Goal: Task Accomplishment & Management: Manage account settings

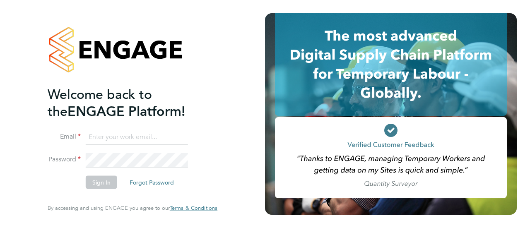
type input "[PERSON_NAME][EMAIL_ADDRESS][DOMAIN_NAME]"
click at [101, 185] on button "Sign In" at bounding box center [101, 182] width 31 height 13
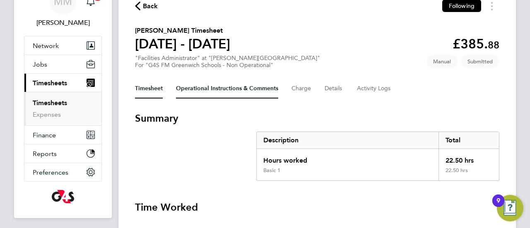
scroll to position [42, 0]
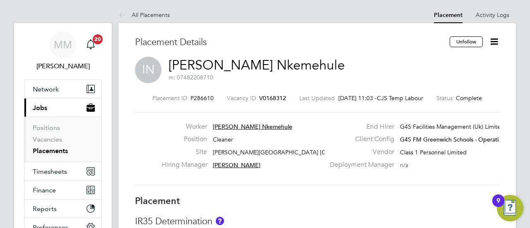
click at [498, 44] on icon at bounding box center [494, 41] width 10 height 10
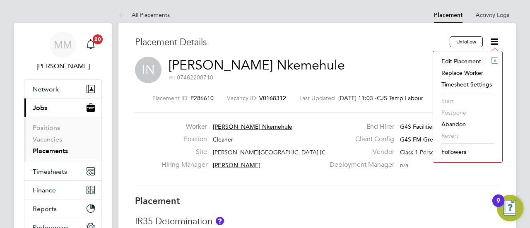
click at [466, 63] on li "Edit Placement e" at bounding box center [467, 61] width 61 height 12
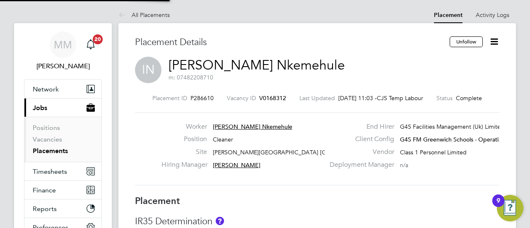
type input "[PERSON_NAME]"
type input "06 May 2025"
type input "31 Aug 2025"
type input "08:00"
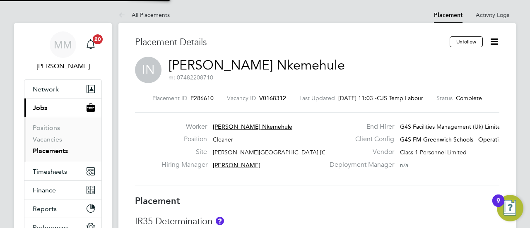
type input "17:00"
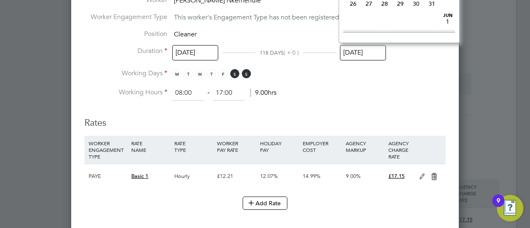
click at [357, 52] on input "[DATE]" at bounding box center [363, 52] width 46 height 15
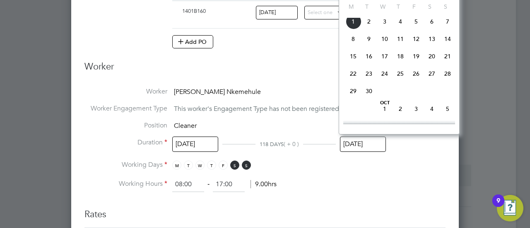
click at [373, 99] on span "30" at bounding box center [369, 91] width 16 height 16
type input "30 Sep 2025"
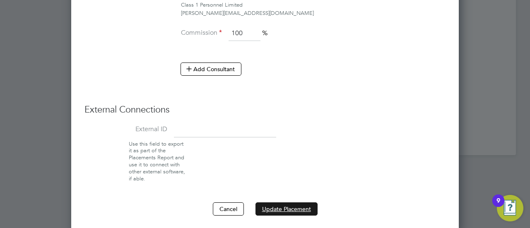
click at [294, 206] on button "Update Placement" at bounding box center [286, 208] width 62 height 13
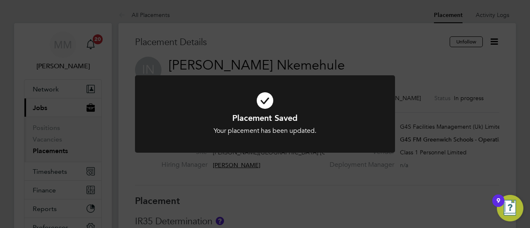
click at [295, 48] on div "Placement Saved Your placement has been updated. Cancel Okay" at bounding box center [265, 114] width 530 height 228
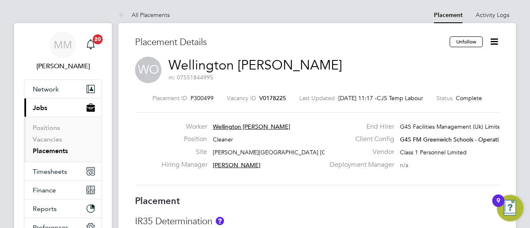
click at [492, 42] on icon at bounding box center [494, 41] width 10 height 10
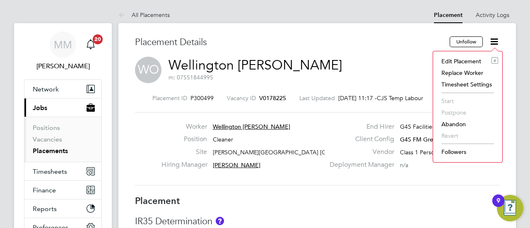
click at [477, 63] on li "Edit Placement e" at bounding box center [467, 61] width 61 height 12
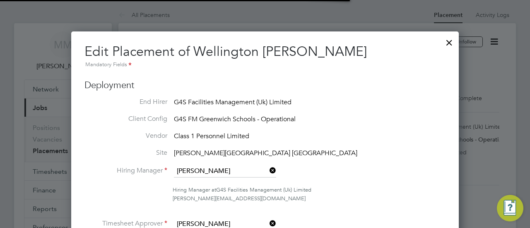
scroll to position [4, 4]
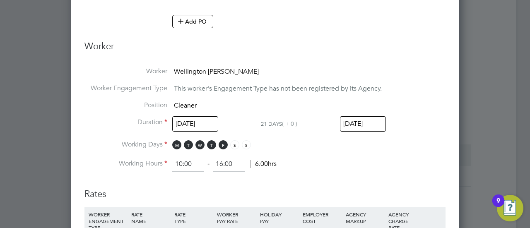
click at [355, 125] on input "31 Aug 2025" at bounding box center [363, 123] width 46 height 15
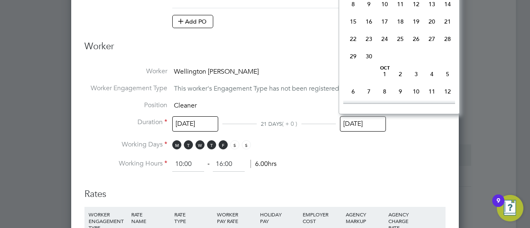
click at [369, 64] on span "30" at bounding box center [369, 56] width 16 height 16
type input "30 Sep 2025"
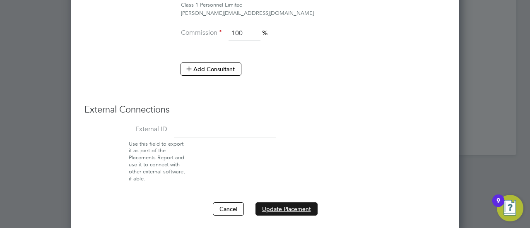
click at [283, 202] on button "Update Placement" at bounding box center [286, 208] width 62 height 13
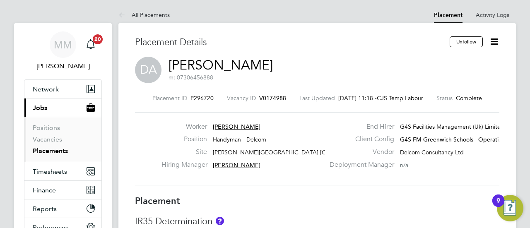
click at [499, 41] on icon at bounding box center [494, 41] width 10 height 10
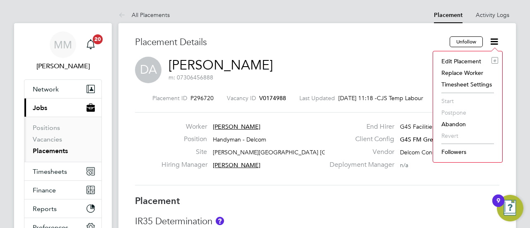
click at [466, 62] on li "Edit Placement e" at bounding box center [467, 61] width 61 height 12
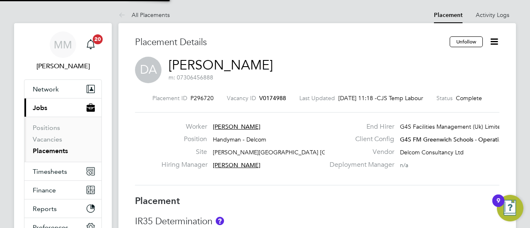
type input "[PERSON_NAME]"
type input "01 Jul 2025"
type input "31 Aug 2025"
type input "08:00"
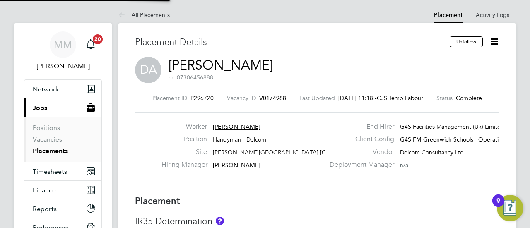
type input "18:00"
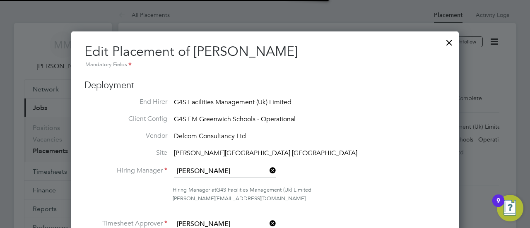
scroll to position [4, 4]
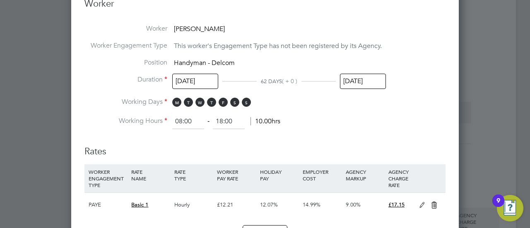
click at [357, 80] on input "[DATE]" at bounding box center [363, 81] width 46 height 15
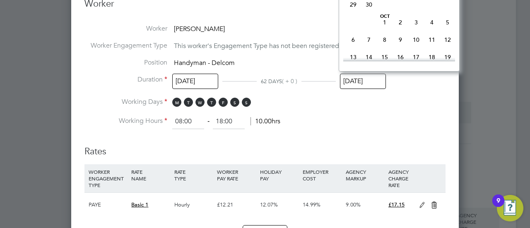
click at [370, 12] on span "30" at bounding box center [369, 5] width 16 height 16
type input "30 Sep 2025"
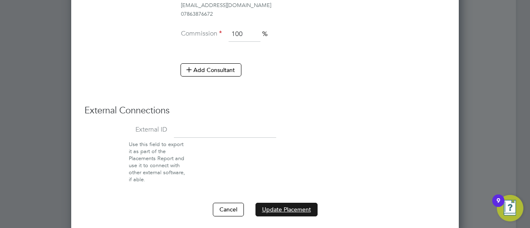
click at [290, 204] on button "Update Placement" at bounding box center [286, 209] width 62 height 13
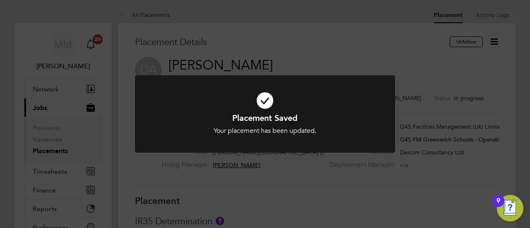
click at [186, 41] on div "Placement Saved Your placement has been updated. Cancel Okay" at bounding box center [265, 114] width 530 height 228
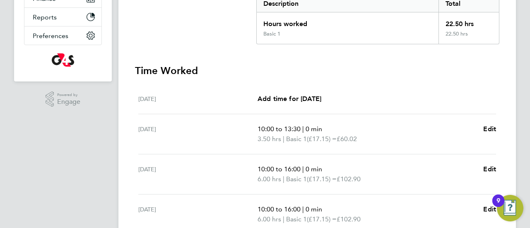
scroll to position [219, 0]
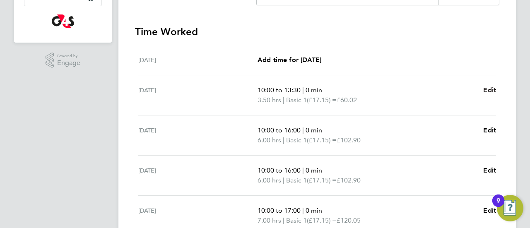
click at [490, 87] on span "Edit" at bounding box center [489, 90] width 13 height 8
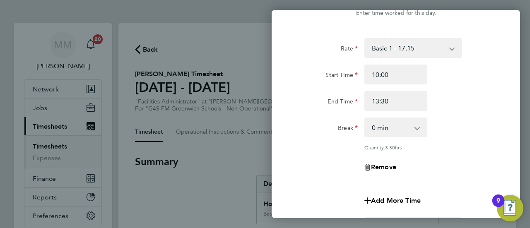
scroll to position [29, 0]
click at [396, 128] on select "0 min 15 min 30 min 45 min 60 min 75 min 90 min" at bounding box center [390, 127] width 51 height 18
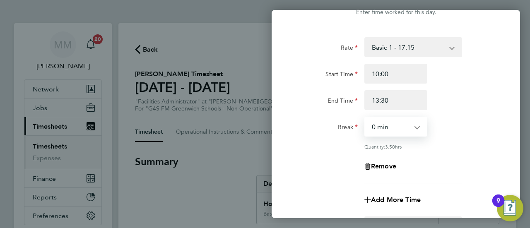
select select "30"
click at [365, 118] on select "0 min 15 min 30 min 45 min 60 min 75 min 90 min" at bounding box center [390, 127] width 51 height 18
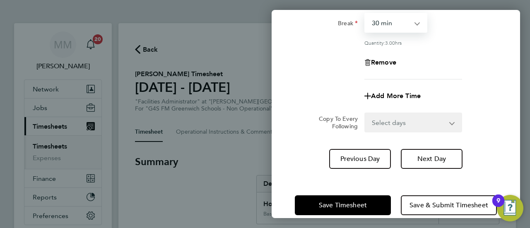
scroll to position [146, 0]
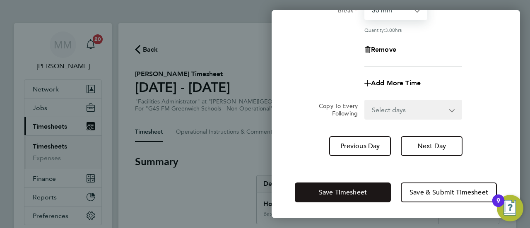
click at [355, 197] on button "Save Timesheet" at bounding box center [343, 192] width 96 height 20
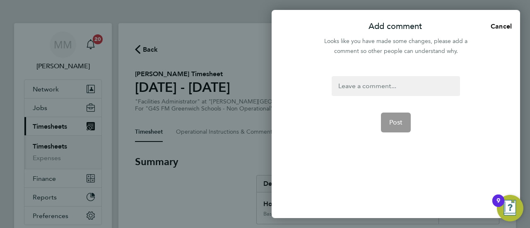
click at [368, 80] on div at bounding box center [395, 86] width 128 height 20
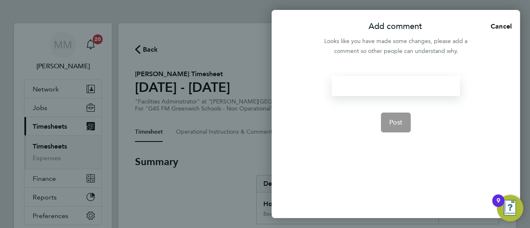
click at [362, 81] on div at bounding box center [395, 86] width 128 height 20
click at [394, 124] on span "Post" at bounding box center [396, 122] width 14 height 8
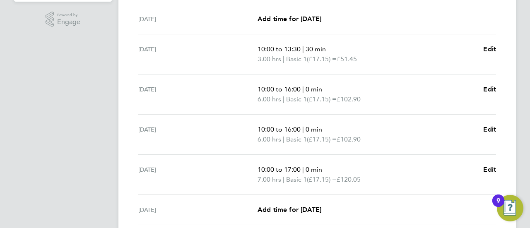
scroll to position [257, 0]
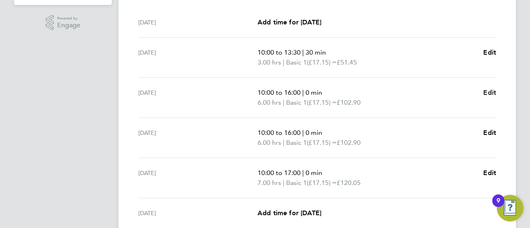
click at [491, 89] on span "Edit" at bounding box center [489, 93] width 13 height 8
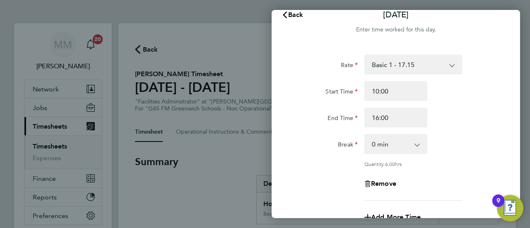
scroll to position [13, 0]
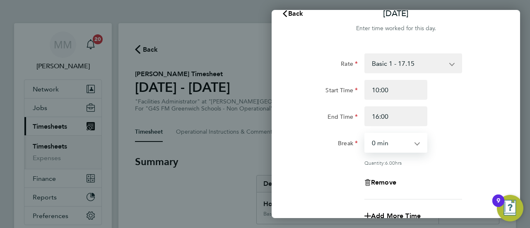
click at [394, 142] on select "0 min 15 min 30 min 45 min 60 min 75 min 90 min" at bounding box center [390, 143] width 51 height 18
select select "30"
click at [365, 134] on select "0 min 15 min 30 min 45 min 60 min 75 min 90 min" at bounding box center [390, 143] width 51 height 18
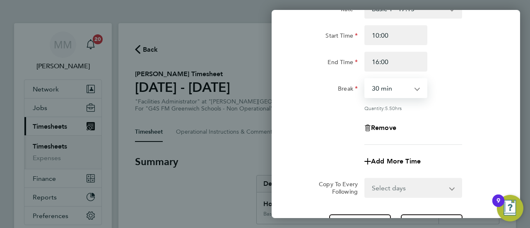
scroll to position [146, 0]
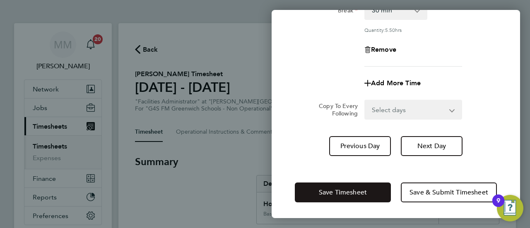
click at [345, 191] on span "Save Timesheet" at bounding box center [343, 192] width 48 height 8
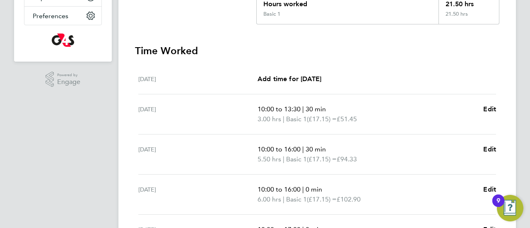
scroll to position [256, 0]
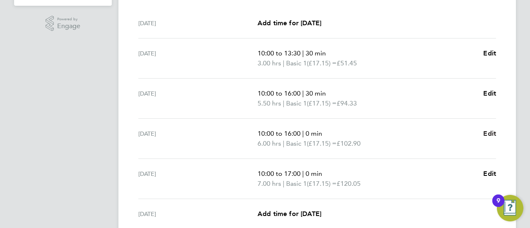
click at [492, 133] on span "Edit" at bounding box center [489, 134] width 13 height 8
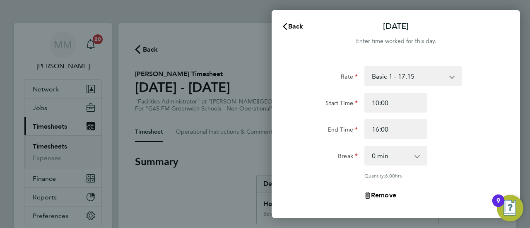
click at [379, 159] on select "0 min 15 min 30 min 45 min 60 min 75 min 90 min" at bounding box center [390, 155] width 51 height 18
select select "30"
click at [365, 146] on select "0 min 15 min 30 min 45 min 60 min 75 min 90 min" at bounding box center [390, 155] width 51 height 18
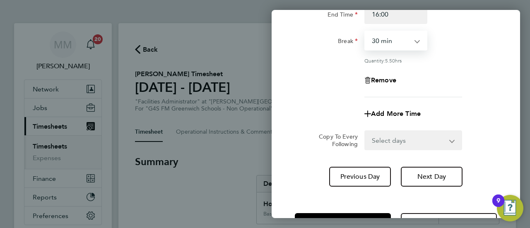
scroll to position [121, 0]
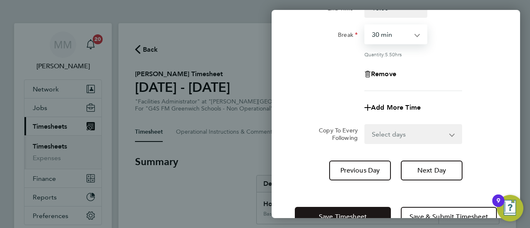
click at [373, 216] on button "Save Timesheet" at bounding box center [343, 217] width 96 height 20
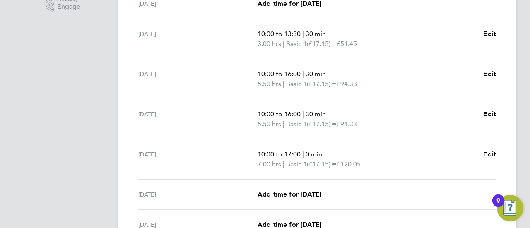
scroll to position [273, 0]
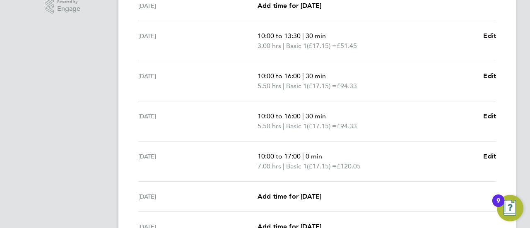
click at [495, 35] on span "Edit" at bounding box center [489, 36] width 13 height 8
select select "30"
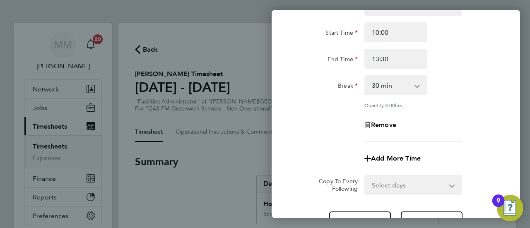
scroll to position [71, 0]
click at [388, 123] on span "Remove" at bounding box center [383, 124] width 25 height 8
select select "null"
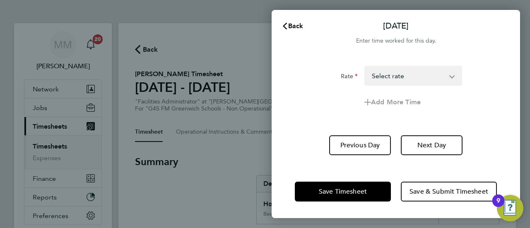
scroll to position [0, 0]
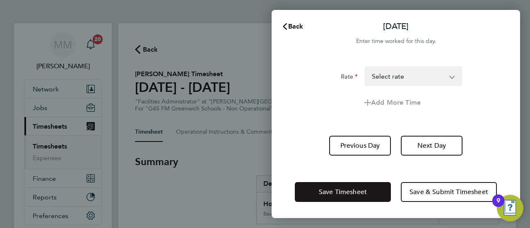
click at [345, 194] on span "Save Timesheet" at bounding box center [343, 192] width 48 height 8
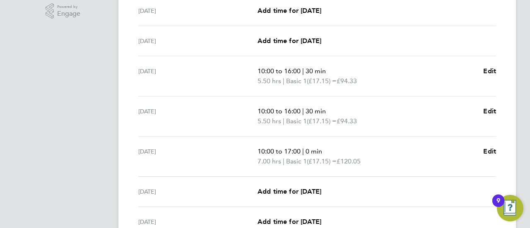
scroll to position [247, 0]
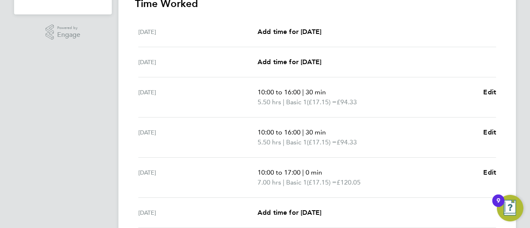
click at [321, 53] on div "Tue 26 Aug Add time for Tue 26 Aug Add time for Tue 26 Aug" at bounding box center [317, 62] width 358 height 30
click at [306, 65] on link "Add time for Tue 26 Aug" at bounding box center [289, 62] width 64 height 10
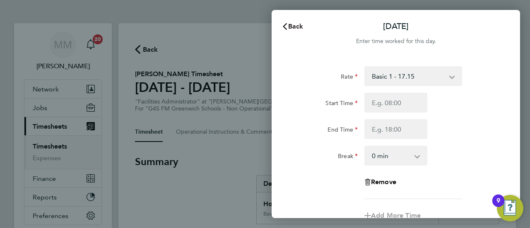
click at [295, 31] on button "Back" at bounding box center [292, 26] width 38 height 17
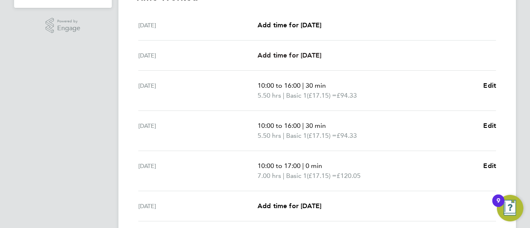
scroll to position [253, 0]
click at [290, 55] on span "Add time for Tue 26 Aug" at bounding box center [289, 56] width 64 height 8
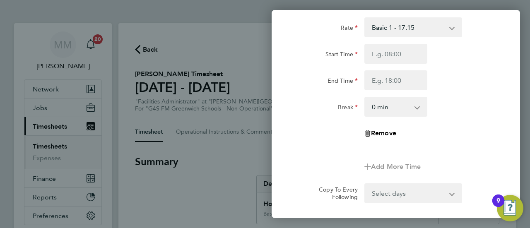
scroll to position [71, 0]
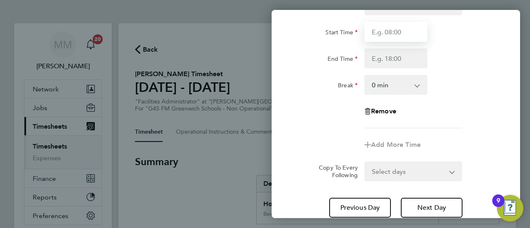
click at [389, 36] on input "Start Time" at bounding box center [395, 32] width 63 height 20
type input "10:00"
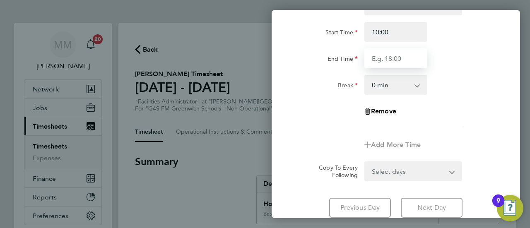
click at [387, 62] on input "End Time" at bounding box center [395, 58] width 63 height 20
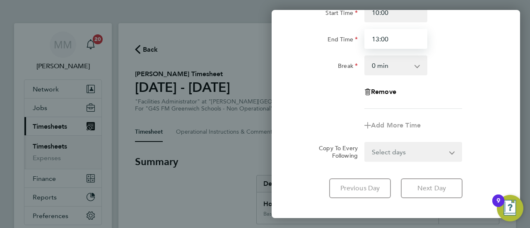
scroll to position [133, 0]
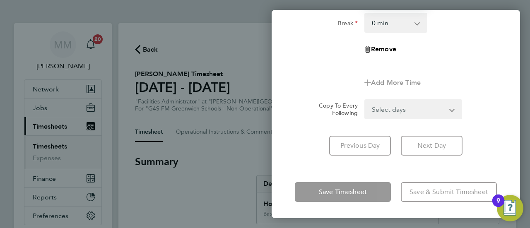
type input "13:00"
click at [343, 62] on div "Rate Basic 1 - 17.15 Start Time 10:00 End Time 13:00 Break 0 min 15 min 30 min …" at bounding box center [396, -1] width 202 height 133
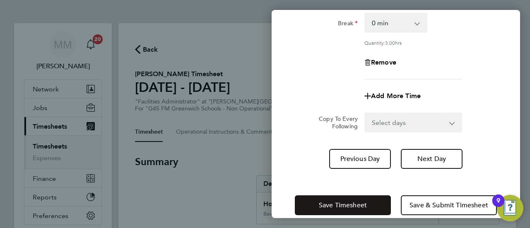
click at [324, 204] on span "Save Timesheet" at bounding box center [343, 205] width 48 height 8
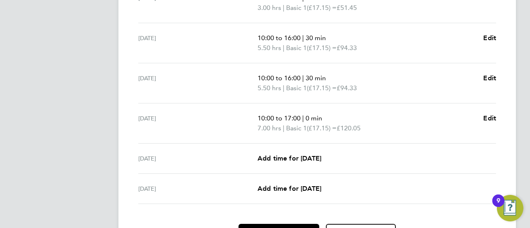
scroll to position [313, 0]
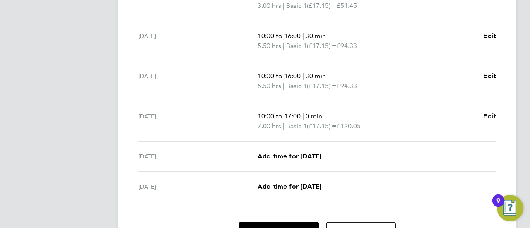
click at [494, 113] on span "Edit" at bounding box center [489, 116] width 13 height 8
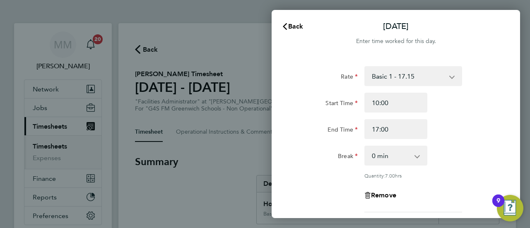
click at [386, 154] on select "0 min 15 min 30 min 45 min 60 min 75 min 90 min" at bounding box center [390, 155] width 51 height 18
select select "30"
click at [365, 146] on select "0 min 15 min 30 min 45 min 60 min 75 min 90 min" at bounding box center [390, 155] width 51 height 18
click at [211, 161] on div "Fri 29 Aug Cancel Enter time worked for this day. Rate Basic 1 - 17.15 Start Ti…" at bounding box center [265, 114] width 530 height 228
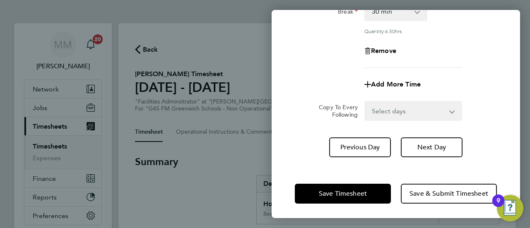
scroll to position [146, 0]
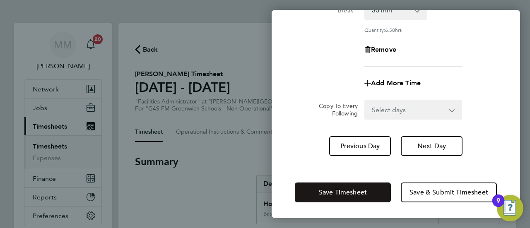
click at [346, 196] on button "Save Timesheet" at bounding box center [343, 192] width 96 height 20
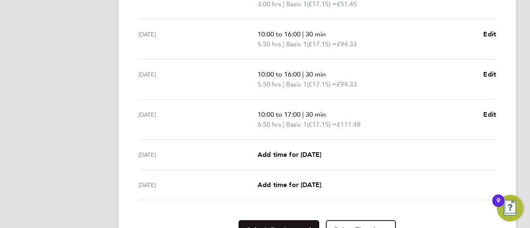
scroll to position [326, 0]
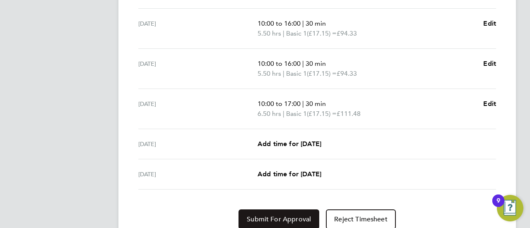
click at [281, 218] on span "Submit For Approval" at bounding box center [279, 219] width 64 height 8
click at [278, 218] on span "Approve Timesheet" at bounding box center [278, 219] width 61 height 8
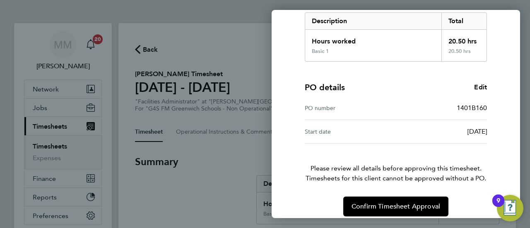
scroll to position [144, 0]
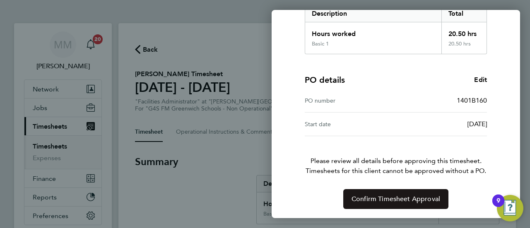
click at [360, 207] on button "Confirm Timesheet Approval" at bounding box center [395, 199] width 105 height 20
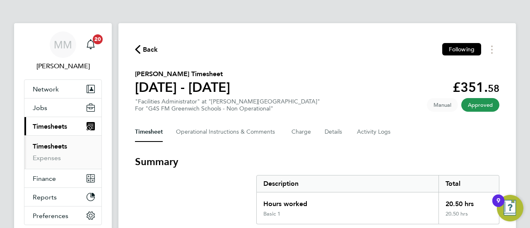
click at [152, 51] on span "Back" at bounding box center [150, 50] width 15 height 10
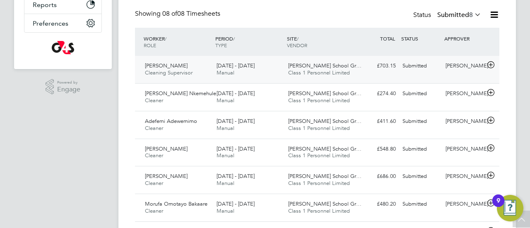
click at [238, 69] on div "25 - 31 Aug 2025 Manual" at bounding box center [249, 69] width 72 height 21
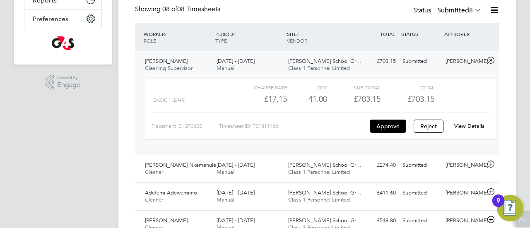
click at [368, 100] on div "£703.15" at bounding box center [353, 99] width 53 height 14
click at [458, 111] on div "Charge rate QTY Sub Total Total Basic 1 (£/HR) £17.15 41 41.00 41 £703.15 £703.…" at bounding box center [320, 109] width 351 height 61
drag, startPoint x: 419, startPoint y: 82, endPoint x: 357, endPoint y: 58, distance: 66.5
click at [416, 79] on div "Charge rate QTY Sub Total Total Basic 1 (£/HR) £17.15 41 41.00 41 £703.15 £703.…" at bounding box center [320, 109] width 351 height 61
drag, startPoint x: 267, startPoint y: 49, endPoint x: 262, endPoint y: 54, distance: 7.3
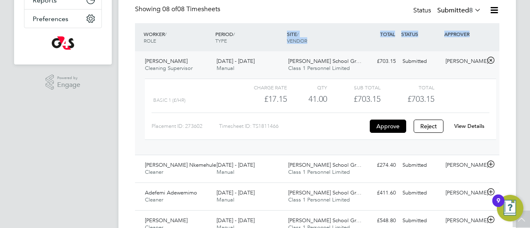
click at [264, 53] on div "WORKER / ROLE WORKER / PERIOD PERIOD / TYPE SITE / VENDOR TOTAL TOTAL / STATUS …" at bounding box center [317, 185] width 364 height 325
click at [458, 124] on link "View Details" at bounding box center [469, 125] width 30 height 7
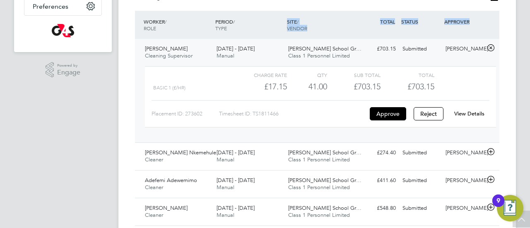
scroll to position [210, 0]
click at [384, 107] on button "Approve" at bounding box center [388, 113] width 36 height 13
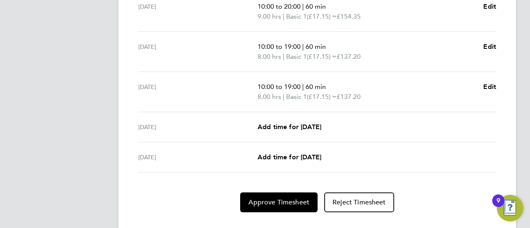
scroll to position [368, 0]
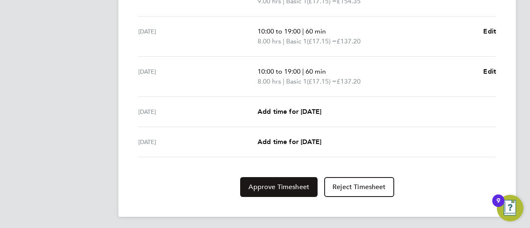
click at [275, 185] on span "Approve Timesheet" at bounding box center [278, 187] width 61 height 8
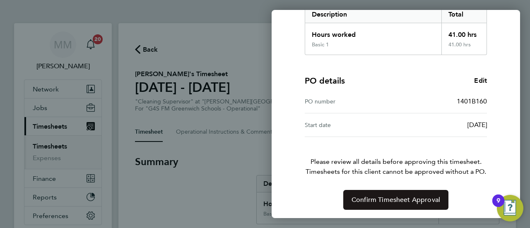
scroll to position [144, 0]
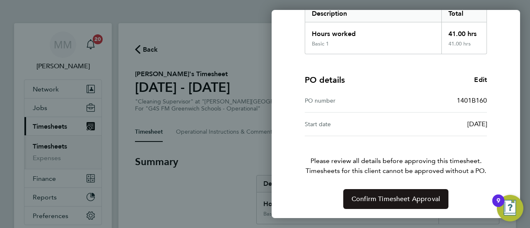
click at [373, 203] on button "Confirm Timesheet Approval" at bounding box center [395, 199] width 105 height 20
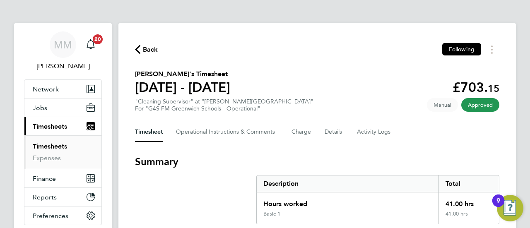
click at [148, 51] on span "Back" at bounding box center [150, 50] width 15 height 10
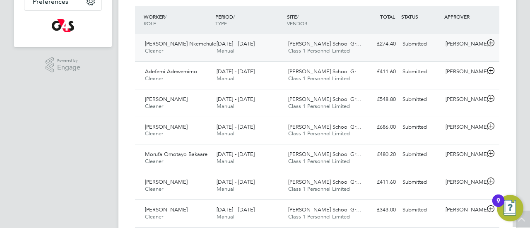
click at [386, 45] on div "£274.40 Submitted" at bounding box center [377, 44] width 43 height 14
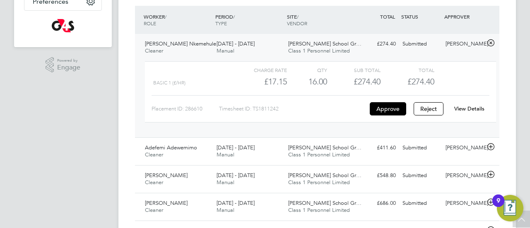
click at [372, 77] on div "£274.40" at bounding box center [353, 82] width 53 height 14
click at [475, 108] on link "View Details" at bounding box center [469, 108] width 30 height 7
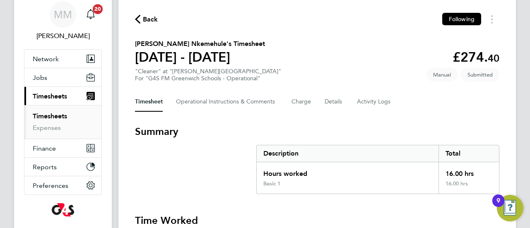
scroll to position [29, 0]
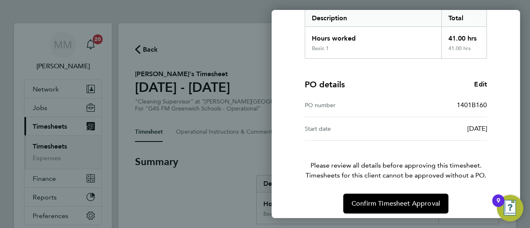
scroll to position [144, 0]
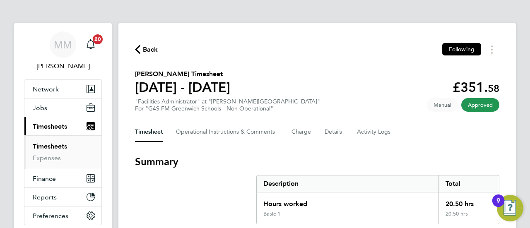
click at [147, 53] on span "Back" at bounding box center [150, 50] width 15 height 10
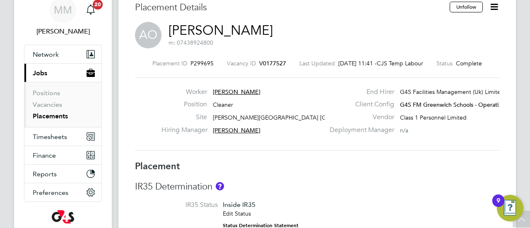
scroll to position [1, 0]
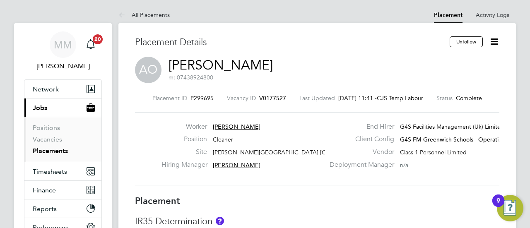
click at [492, 41] on icon at bounding box center [494, 41] width 10 height 10
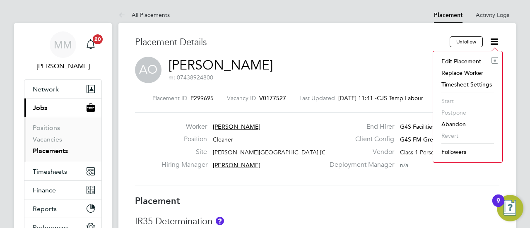
click at [468, 64] on li "Edit Placement e" at bounding box center [467, 61] width 61 height 12
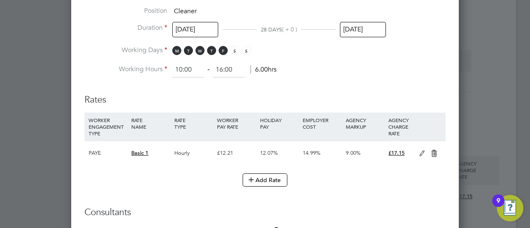
click at [365, 34] on input "[DATE]" at bounding box center [363, 29] width 46 height 15
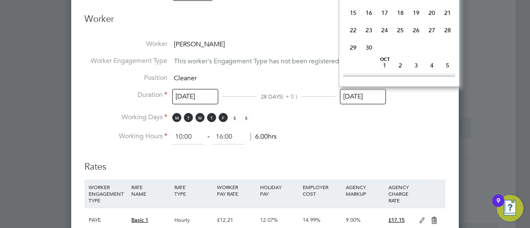
click at [367, 55] on span "30" at bounding box center [369, 48] width 16 height 16
type input "[DATE]"
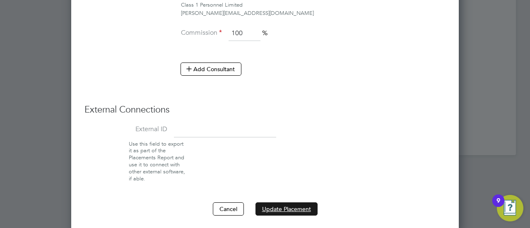
click at [280, 205] on button "Update Placement" at bounding box center [286, 208] width 62 height 13
